Goal: Find contact information: Find contact information

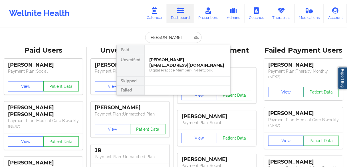
click at [169, 65] on div "[PERSON_NAME] - [EMAIL_ADDRESS][DOMAIN_NAME]" at bounding box center [187, 62] width 77 height 11
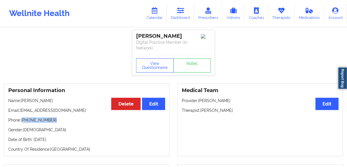
drag, startPoint x: 53, startPoint y: 119, endPoint x: 23, endPoint y: 119, distance: 30.3
click at [23, 119] on p "Phone: [PHONE_NUMBER]" at bounding box center [86, 120] width 157 height 6
copy p "[PHONE_NUMBER]"
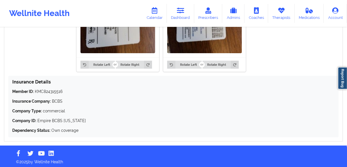
scroll to position [435, 0]
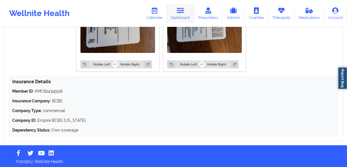
click at [177, 13] on link "Dashboard" at bounding box center [180, 13] width 27 height 19
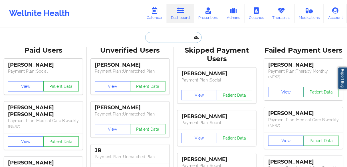
click at [177, 39] on input "text" at bounding box center [173, 37] width 57 height 11
paste input "[PERSON_NAME]"
type input "[PERSON_NAME]"
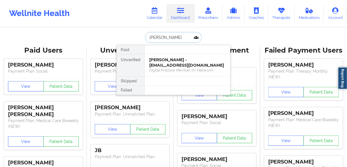
scroll to position [0, 4]
click at [167, 67] on div "[PERSON_NAME] - [EMAIL_ADDRESS][DOMAIN_NAME]" at bounding box center [187, 62] width 77 height 11
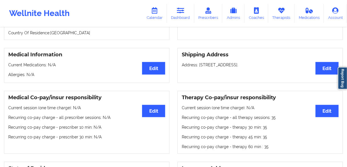
scroll to position [91, 0]
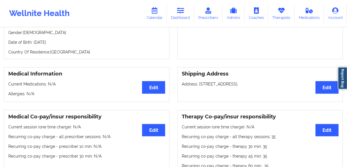
click at [32, 26] on p "Phone: [PHONE_NUMBER]" at bounding box center [86, 23] width 157 height 6
copy p "7067840184"
click at [180, 11] on icon at bounding box center [180, 10] width 7 height 6
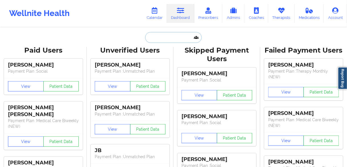
click at [172, 34] on input "text" at bounding box center [173, 37] width 57 height 11
paste input "[PERSON_NAME]"
type input "[PERSON_NAME]"
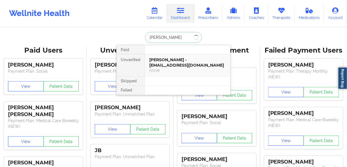
click at [158, 64] on div "[PERSON_NAME] - [EMAIL_ADDRESS][DOMAIN_NAME]" at bounding box center [187, 62] width 77 height 11
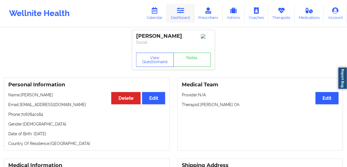
click at [176, 14] on link "Dashboard" at bounding box center [180, 13] width 27 height 19
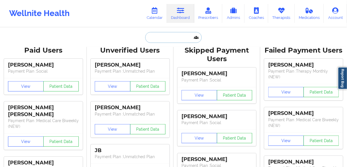
click at [165, 37] on input "text" at bounding box center [173, 37] width 57 height 11
paste input "[PERSON_NAME]"
type input "[PERSON_NAME]"
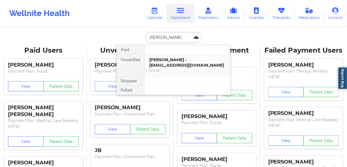
click at [169, 63] on div "[PERSON_NAME] - [EMAIL_ADDRESS][DOMAIN_NAME]" at bounding box center [187, 62] width 77 height 11
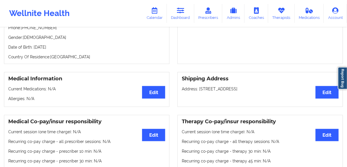
scroll to position [38, 0]
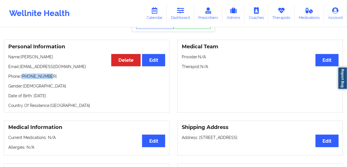
drag, startPoint x: 49, startPoint y: 77, endPoint x: 24, endPoint y: 77, distance: 25.4
click at [24, 77] on p "Phone: [PHONE_NUMBER]" at bounding box center [86, 76] width 157 height 6
copy p "15044445871"
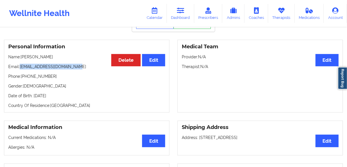
drag, startPoint x: 79, startPoint y: 67, endPoint x: 21, endPoint y: 67, distance: 58.3
click at [21, 67] on p "Email: [EMAIL_ADDRESS][DOMAIN_NAME]" at bounding box center [86, 67] width 157 height 6
copy p "[EMAIL_ADDRESS][DOMAIN_NAME]"
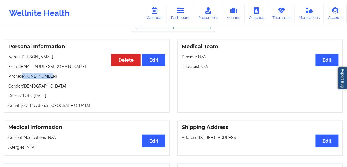
drag, startPoint x: 56, startPoint y: 78, endPoint x: 23, endPoint y: 78, distance: 32.6
click at [23, 78] on p "Phone: [PHONE_NUMBER]" at bounding box center [86, 76] width 157 height 6
copy p "15044445871"
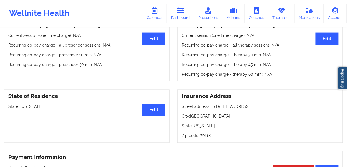
scroll to position [114, 0]
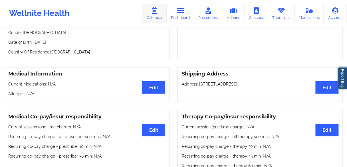
click at [155, 17] on link "Calendar" at bounding box center [155, 13] width 25 height 19
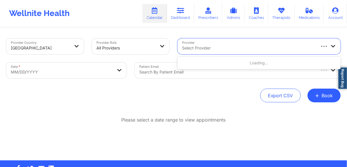
click at [204, 44] on div "Select Provider" at bounding box center [247, 46] width 138 height 16
paste input "[PERSON_NAME]"
type input "[PERSON_NAME]"
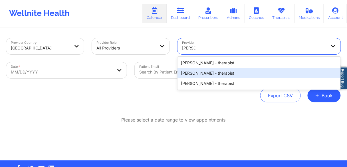
click at [201, 73] on div "[PERSON_NAME] - therapist" at bounding box center [259, 73] width 163 height 10
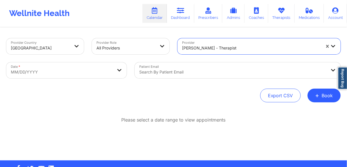
click at [68, 71] on body "Wellnite Health Calendar Dashboard Prescribers Admins Coaches Therapists Medica…" at bounding box center [173, 83] width 347 height 167
select select "2025-8"
select select "2025-9"
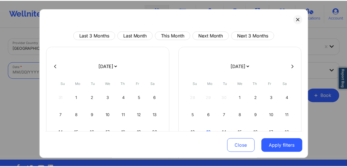
scroll to position [46, 0]
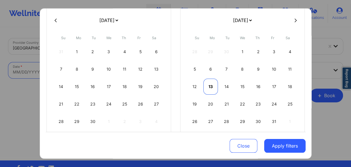
click at [209, 86] on div "13" at bounding box center [210, 87] width 15 height 16
select select "2025-9"
select select "2025-10"
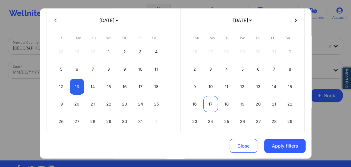
select select "2025-9"
select select "2025-10"
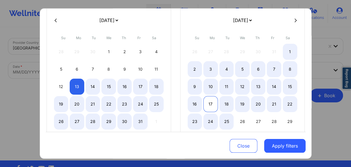
select select "2025-9"
select select "2025-10"
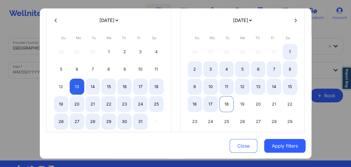
drag, startPoint x: 207, startPoint y: 102, endPoint x: 231, endPoint y: 109, distance: 25.0
click at [207, 102] on div "17" at bounding box center [210, 104] width 15 height 16
select select "2025-9"
select select "2025-10"
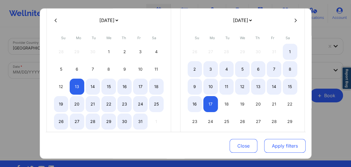
click at [277, 145] on button "Apply filters" at bounding box center [284, 146] width 41 height 14
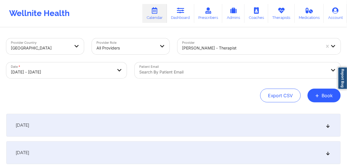
click at [38, 131] on div "[DATE]" at bounding box center [173, 125] width 335 height 23
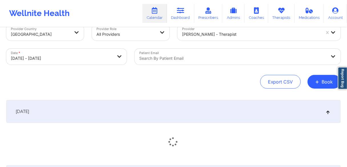
scroll to position [69, 0]
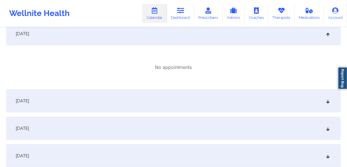
click at [29, 102] on span "[DATE]" at bounding box center [22, 101] width 13 height 6
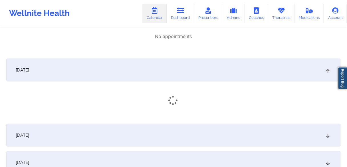
scroll to position [160, 0]
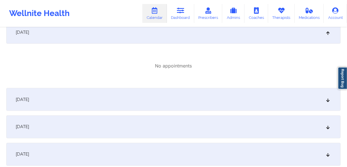
click at [49, 98] on div "[DATE]" at bounding box center [173, 99] width 335 height 23
click at [51, 99] on div "[DATE]" at bounding box center [173, 98] width 335 height 23
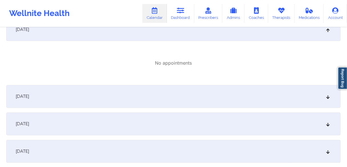
drag, startPoint x: 48, startPoint y: 98, endPoint x: 51, endPoint y: 101, distance: 3.8
click at [48, 98] on div "[DATE]" at bounding box center [173, 96] width 335 height 23
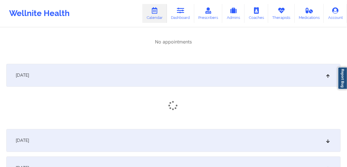
scroll to position [343, 0]
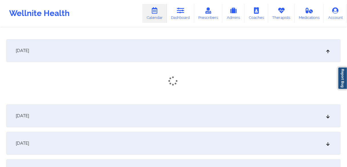
click at [29, 113] on span "[DATE]" at bounding box center [22, 116] width 13 height 6
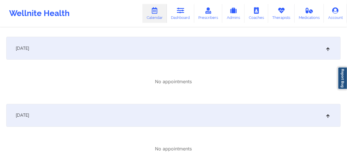
scroll to position [183, 0]
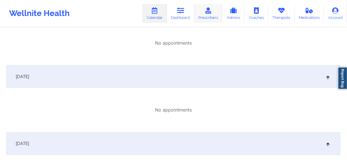
drag, startPoint x: 179, startPoint y: 11, endPoint x: 217, endPoint y: 14, distance: 38.1
click at [180, 11] on icon at bounding box center [180, 10] width 7 height 6
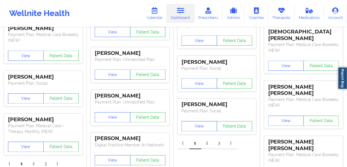
click at [179, 16] on link "Dashboard" at bounding box center [180, 13] width 27 height 19
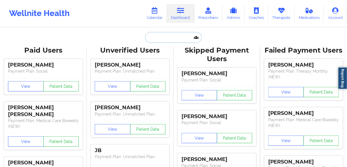
click at [168, 39] on input "text" at bounding box center [173, 37] width 57 height 11
paste input "[PERSON_NAME]"
type input "[PERSON_NAME]"
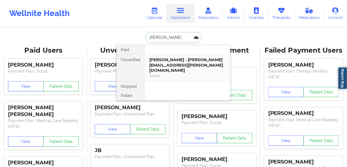
click at [167, 65] on div "[PERSON_NAME] - [PERSON_NAME][EMAIL_ADDRESS][PERSON_NAME][DOMAIN_NAME]" at bounding box center [187, 65] width 77 height 16
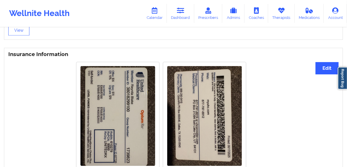
scroll to position [503, 0]
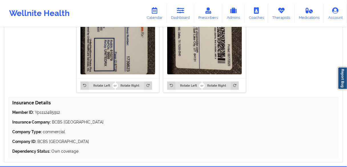
click at [47, 109] on p "Member ID: Yps112485912" at bounding box center [173, 112] width 323 height 6
copy p "Yps112485912"
click at [47, 109] on p "Member ID: Yps112485912" at bounding box center [173, 112] width 323 height 6
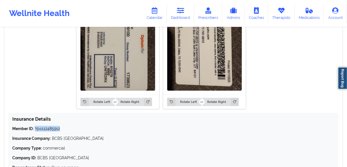
scroll to position [457, 0]
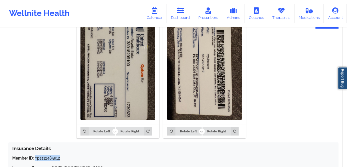
click at [55, 155] on p "Member ID: Yps112485912" at bounding box center [173, 158] width 323 height 6
click at [67, 155] on p "Member ID: Yps112485912" at bounding box center [173, 158] width 323 height 6
drag, startPoint x: 64, startPoint y: 153, endPoint x: 73, endPoint y: 131, distance: 23.9
copy p "Member ID: Yps112485912"
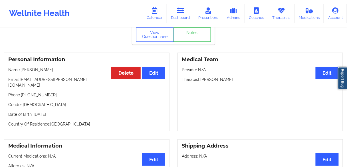
scroll to position [0, 0]
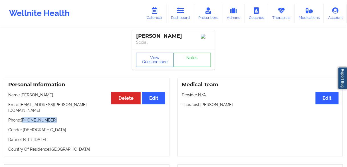
drag, startPoint x: 57, startPoint y: 115, endPoint x: 23, endPoint y: 116, distance: 33.7
click at [23, 117] on p "Phone: [PHONE_NUMBER]" at bounding box center [86, 120] width 157 height 6
copy p "[PHONE_NUMBER]"
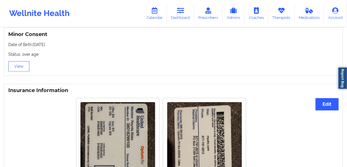
scroll to position [434, 0]
